Goal: Task Accomplishment & Management: Use online tool/utility

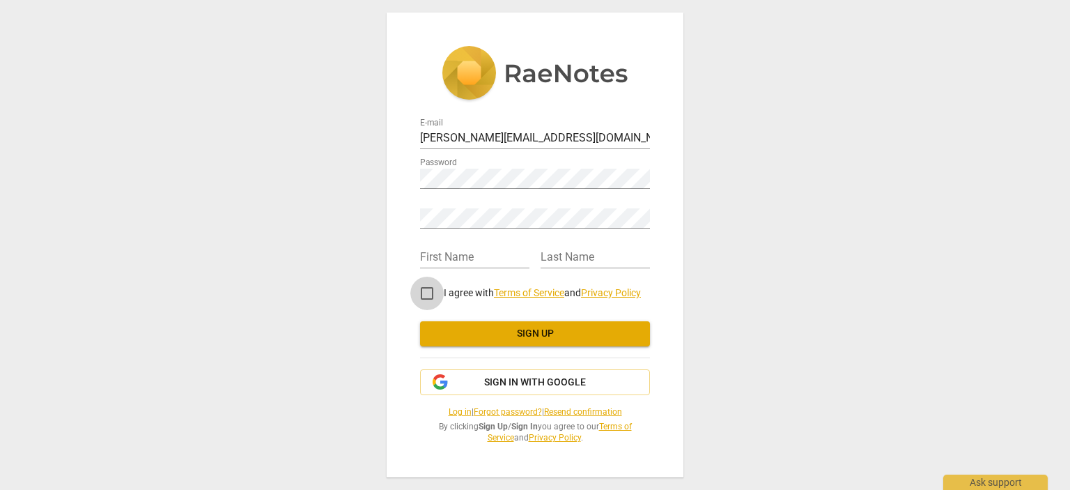
click at [420, 291] on input "I agree with Terms of Service and Privacy Policy" at bounding box center [426, 292] width 33 height 33
checkbox input "true"
click at [737, 199] on div "E-mail [PERSON_NAME][EMAIL_ADDRESS][DOMAIN_NAME] Password Retype Password First…" at bounding box center [535, 245] width 1070 height 490
click at [804, 262] on div "E-mail [PERSON_NAME][EMAIL_ADDRESS][DOMAIN_NAME] Password Retype Password First…" at bounding box center [535, 245] width 1070 height 490
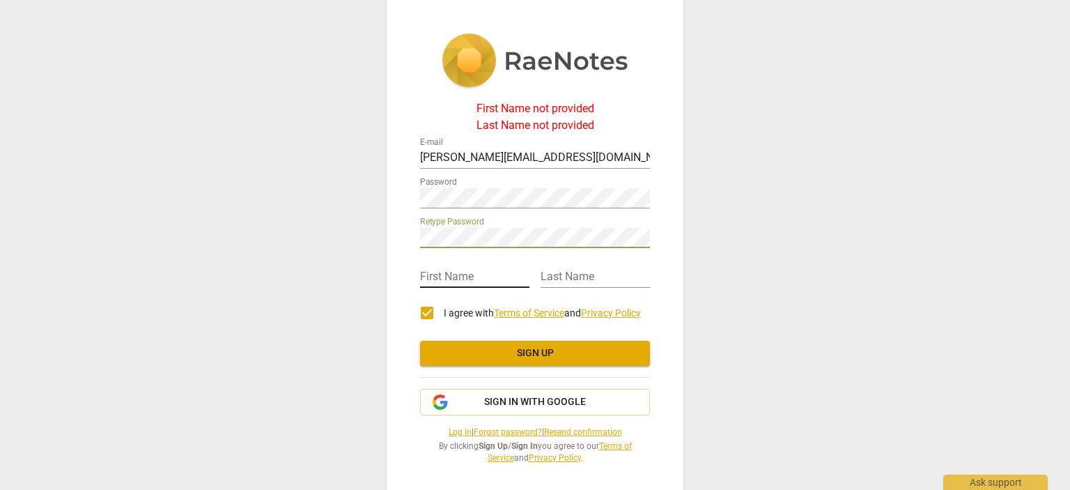
click at [480, 280] on input "text" at bounding box center [474, 277] width 109 height 20
type input "[PERSON_NAME]"
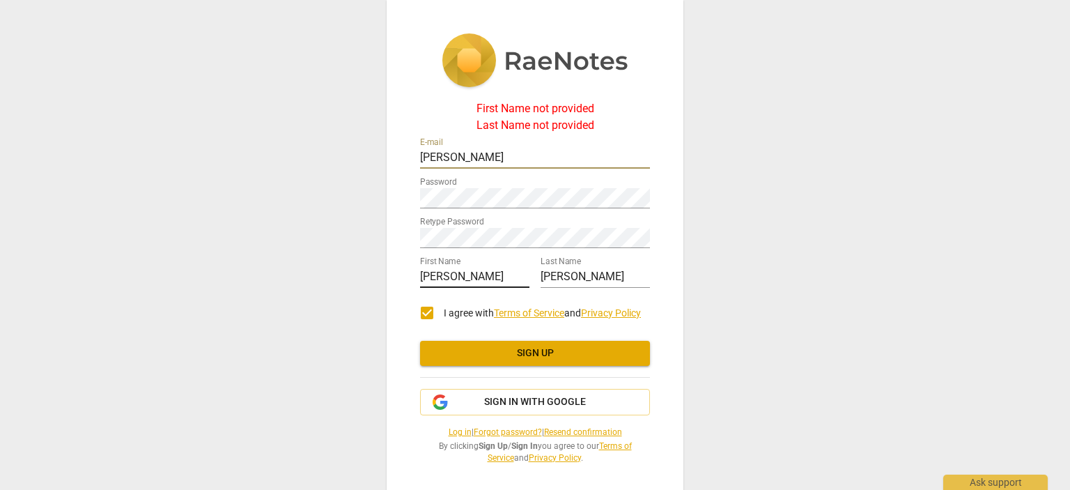
type input "[PERSON_NAME][EMAIL_ADDRESS][DOMAIN_NAME]"
click at [661, 313] on div "First Name not provided Last Name not provided E-mail [PERSON_NAME][EMAIL_ADDRE…" at bounding box center [534, 248] width 297 height 496
click at [448, 431] on link "Log in" at bounding box center [459, 432] width 23 height 10
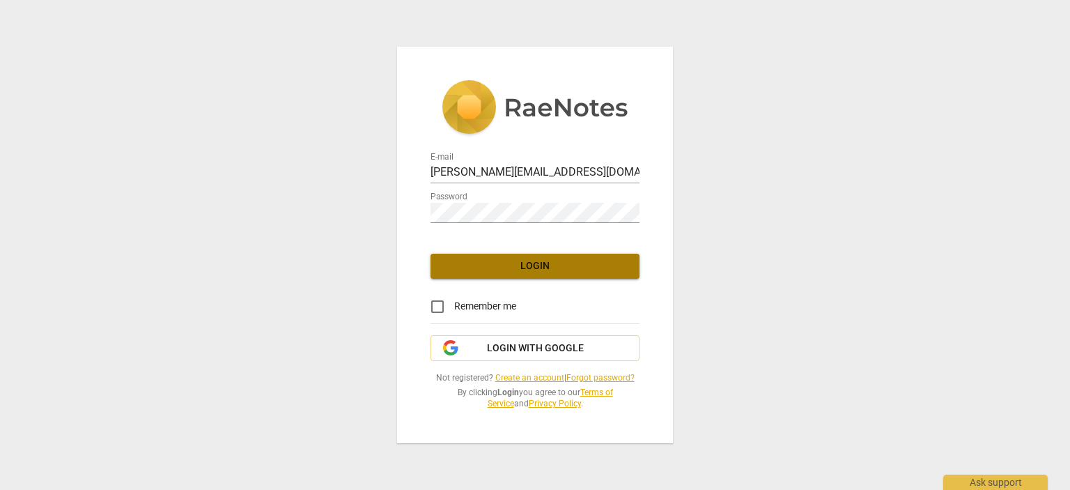
click at [529, 266] on span "Login" at bounding box center [534, 266] width 187 height 14
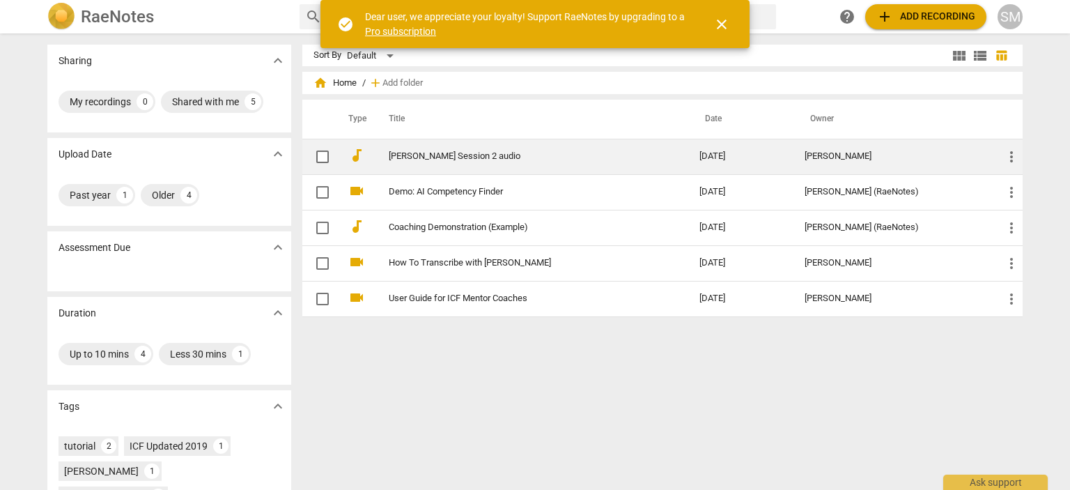
click at [454, 159] on link "[PERSON_NAME] Session 2 audio" at bounding box center [519, 156] width 260 height 10
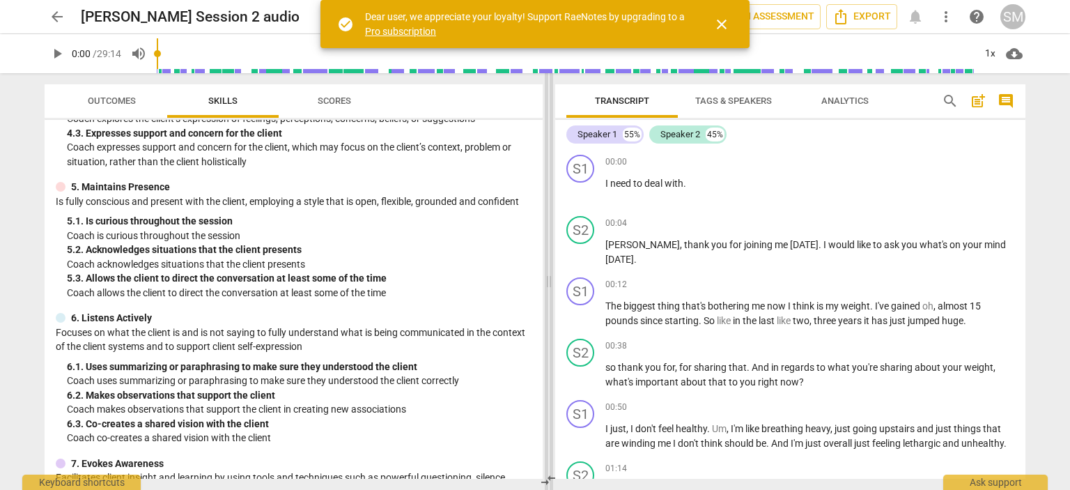
scroll to position [437, 0]
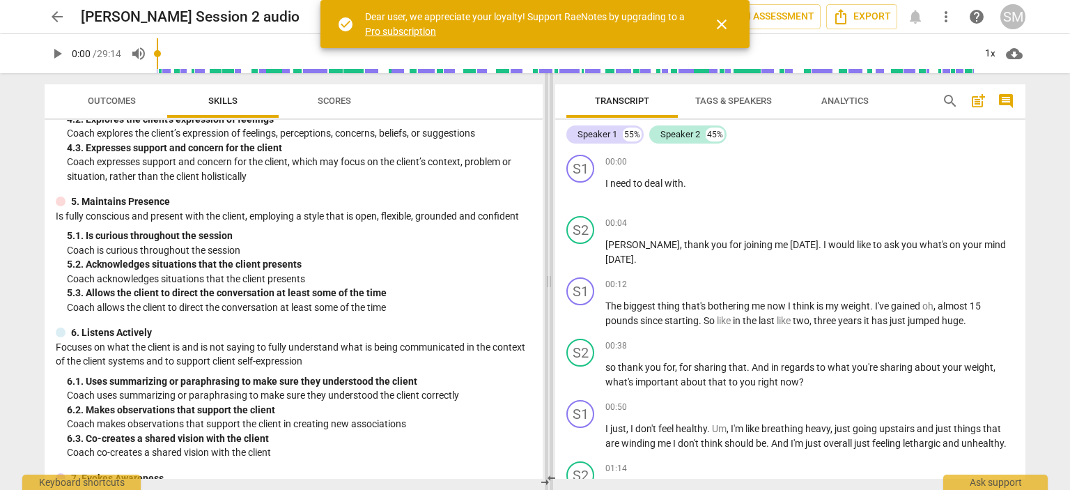
drag, startPoint x: 528, startPoint y: 173, endPoint x: 545, endPoint y: 399, distance: 226.2
click at [545, 399] on span at bounding box center [549, 281] width 8 height 416
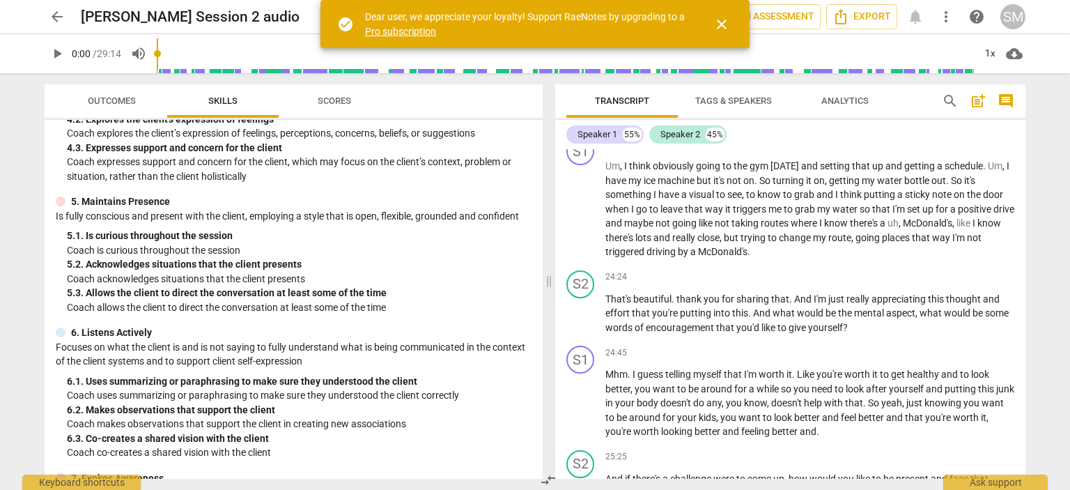
scroll to position [5085, 0]
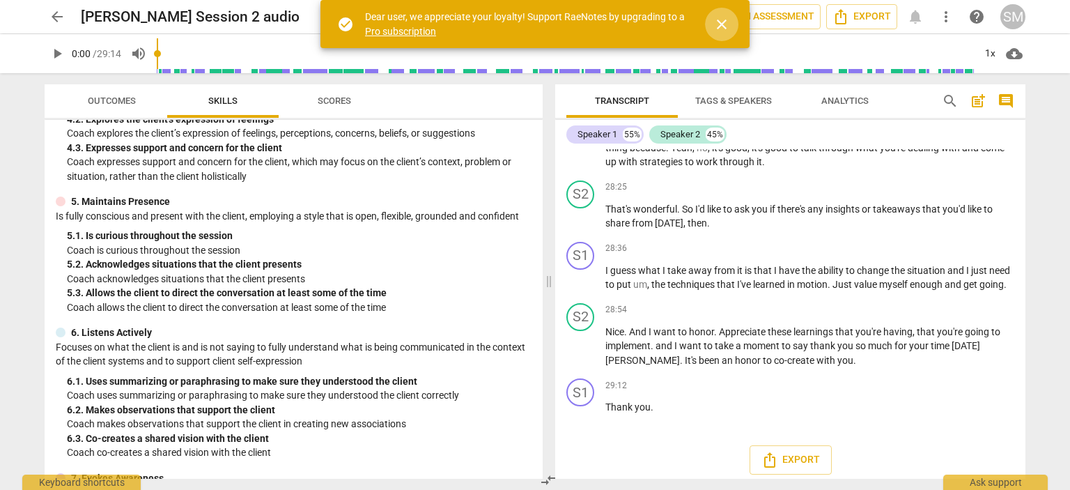
click at [725, 15] on button "close" at bounding box center [721, 24] width 33 height 33
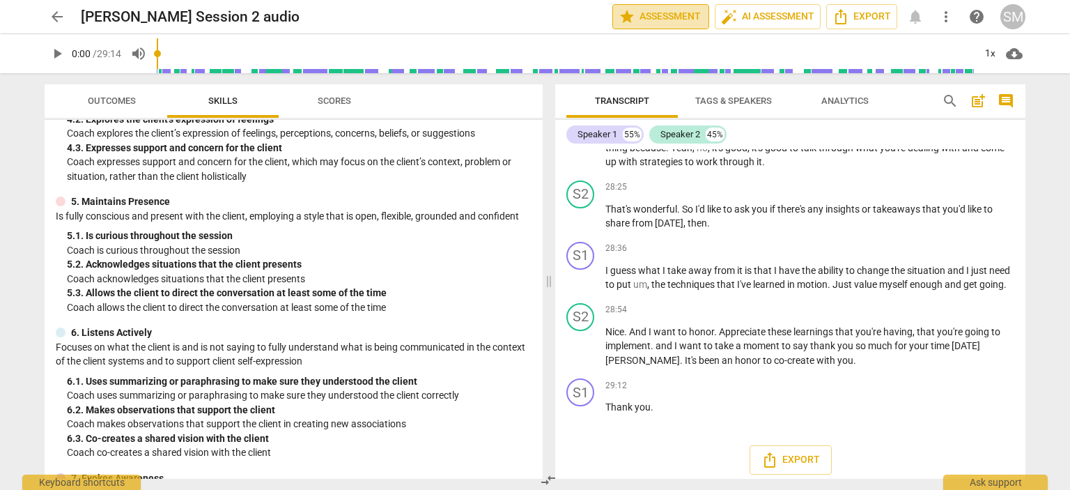
click at [656, 18] on span "star Assessment" at bounding box center [660, 16] width 84 height 17
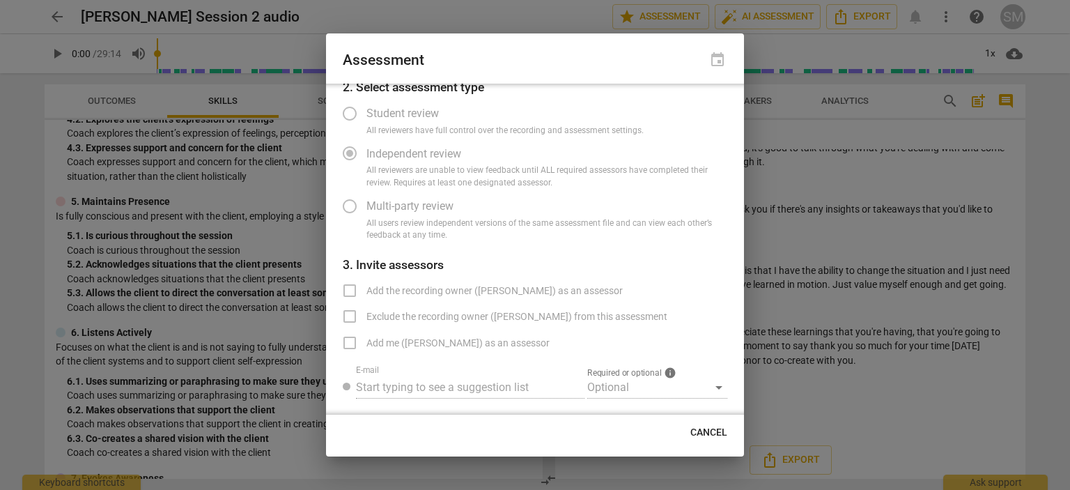
scroll to position [17, 0]
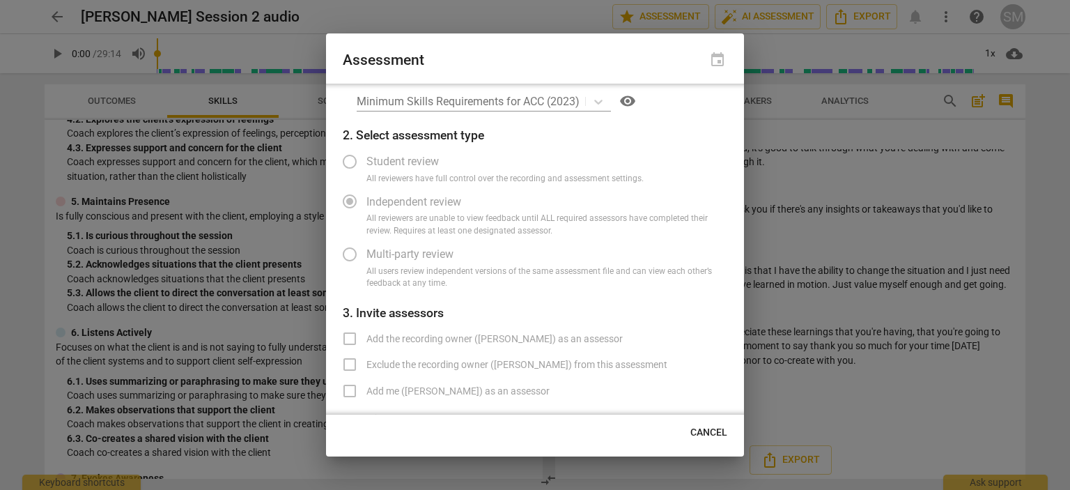
click at [597, 100] on div "Minimum Skills Requirements for ACC (2023) visibility" at bounding box center [542, 101] width 370 height 22
click at [708, 439] on span "Cancel" at bounding box center [708, 432] width 37 height 14
radio input "false"
